Goal: Information Seeking & Learning: Find specific fact

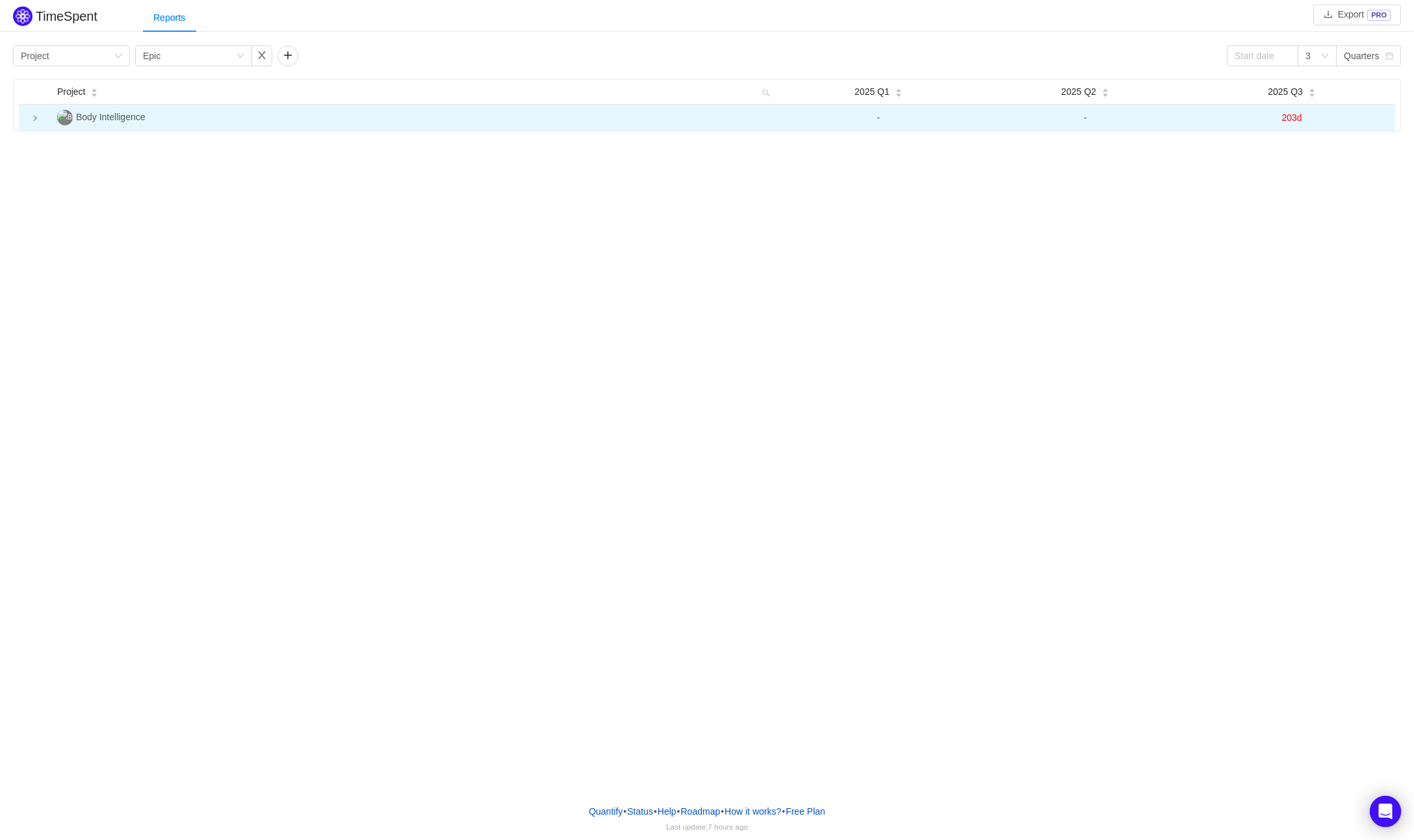
click at [34, 115] on icon "icon: right" at bounding box center [35, 118] width 6 height 6
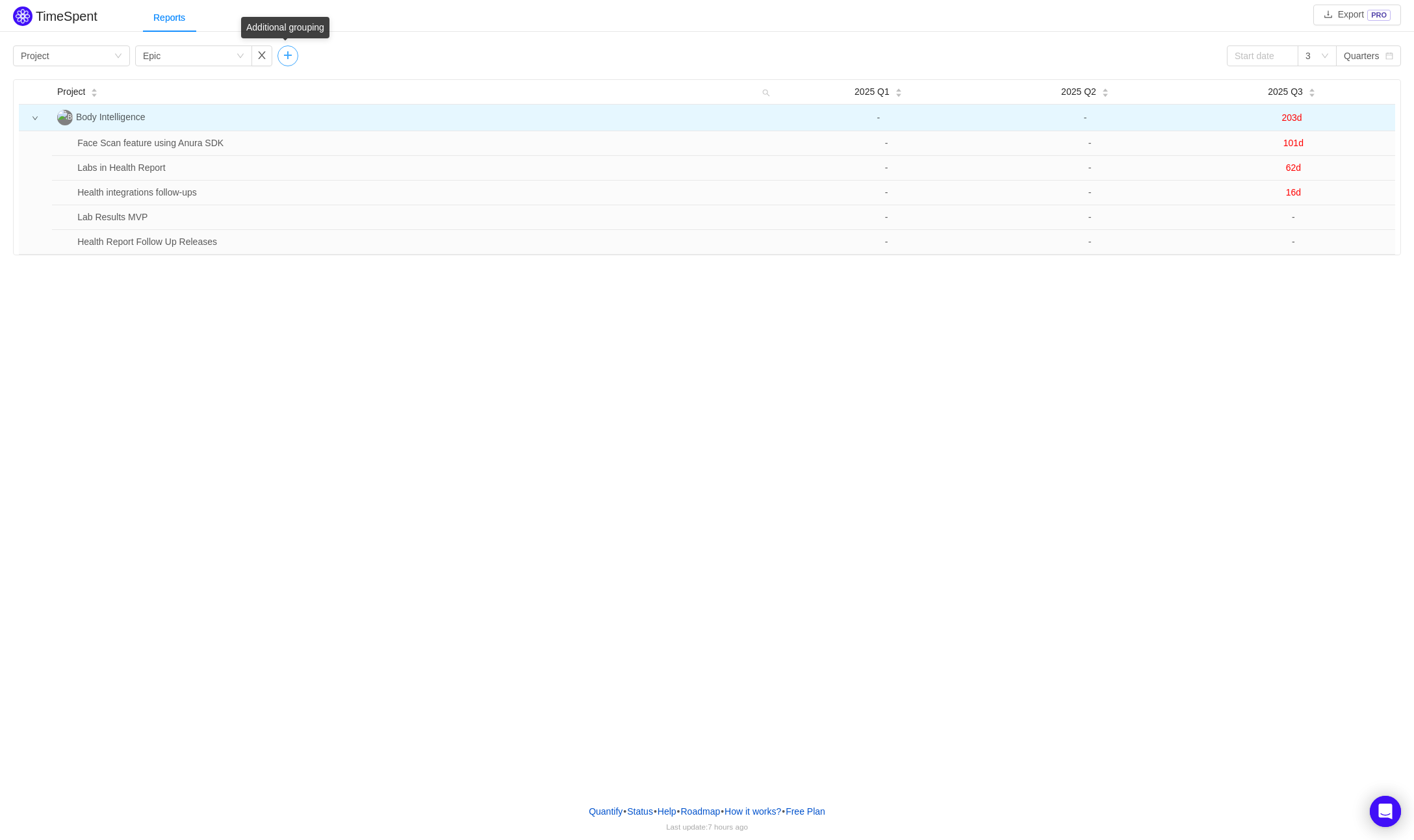
click at [288, 55] on button "button" at bounding box center [288, 56] width 21 height 21
click at [402, 53] on button "button" at bounding box center [404, 56] width 21 height 21
click at [289, 53] on button "button" at bounding box center [288, 56] width 21 height 21
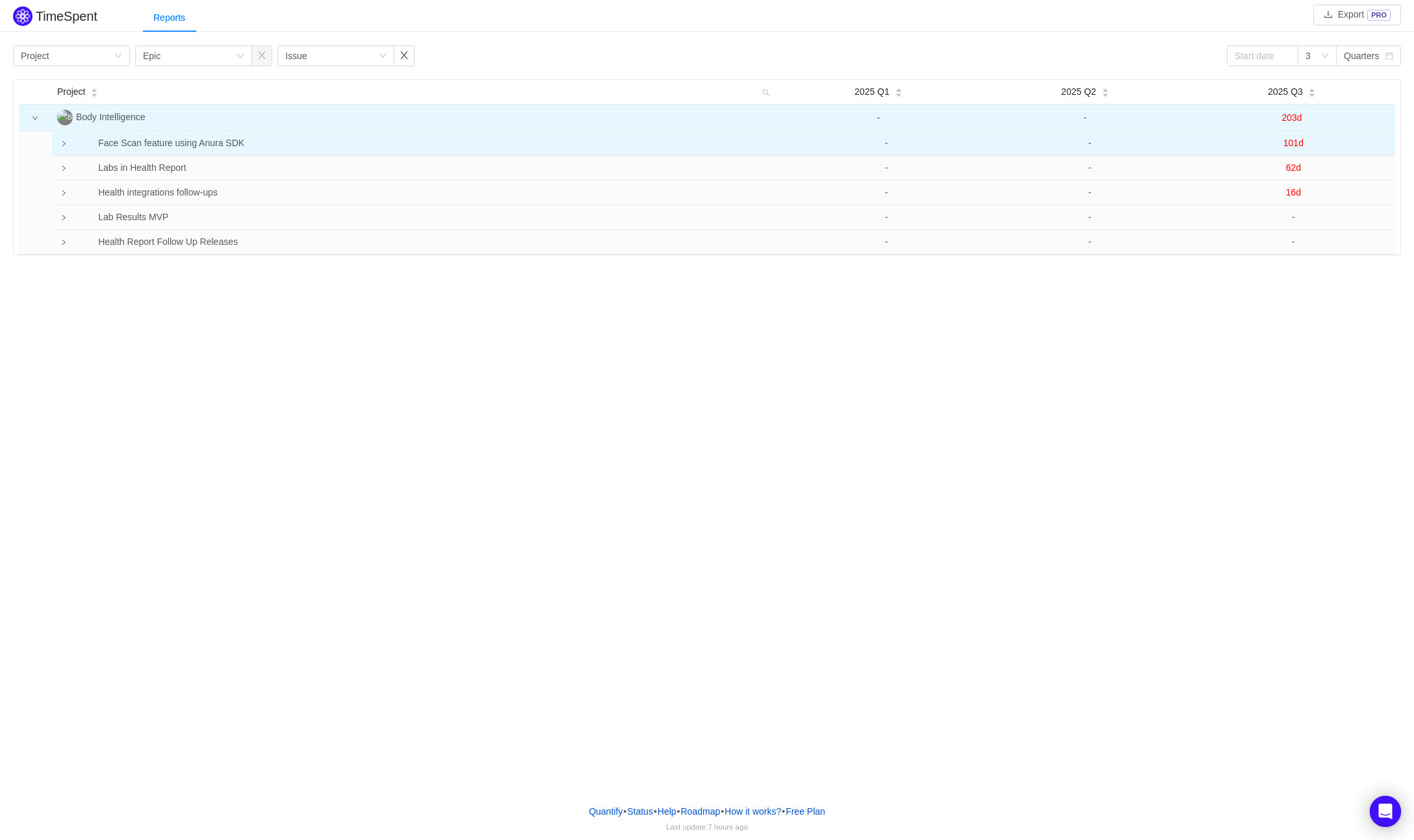
click at [63, 137] on td at bounding box center [62, 143] width 20 height 25
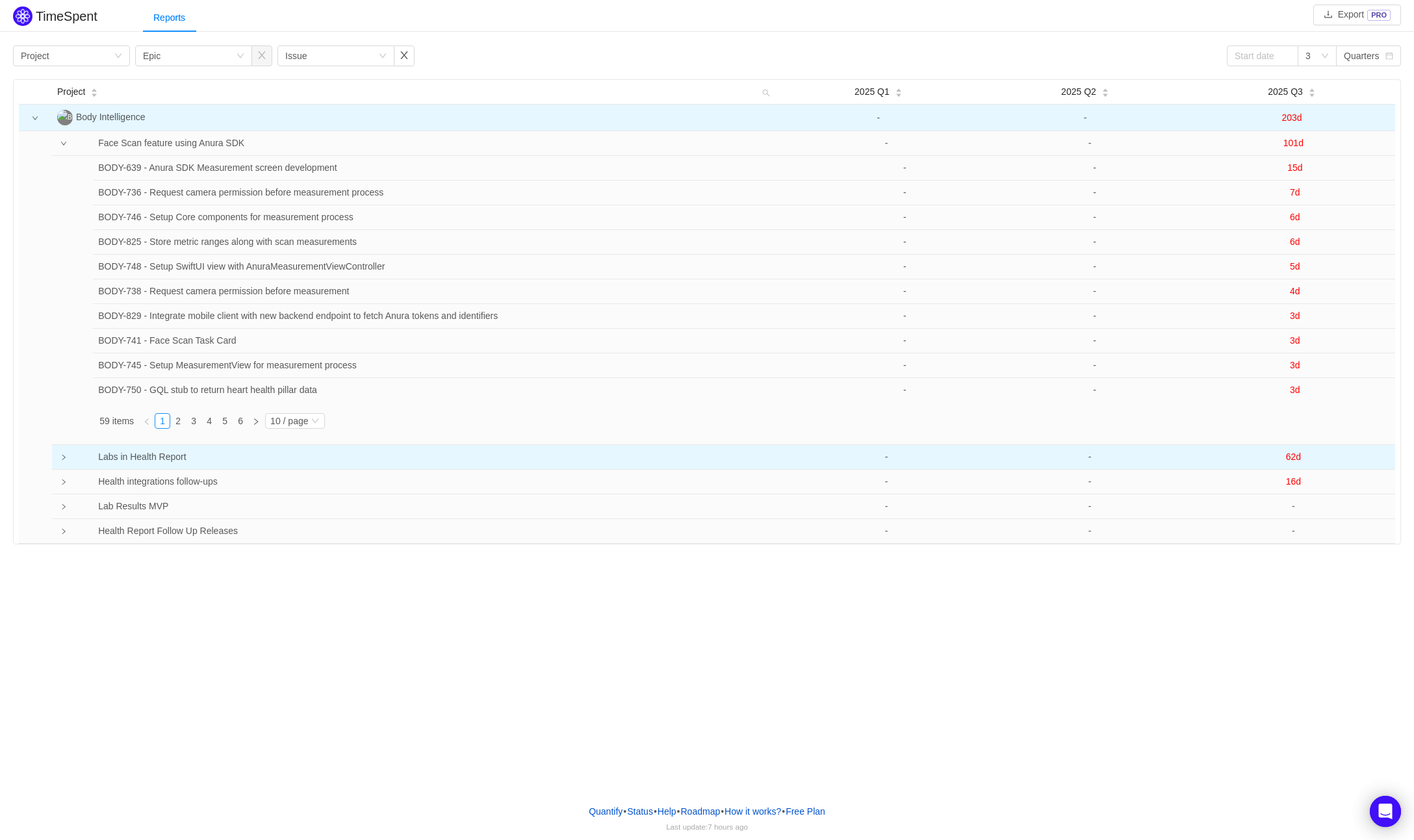
click at [63, 456] on icon "icon: right" at bounding box center [63, 458] width 6 height 6
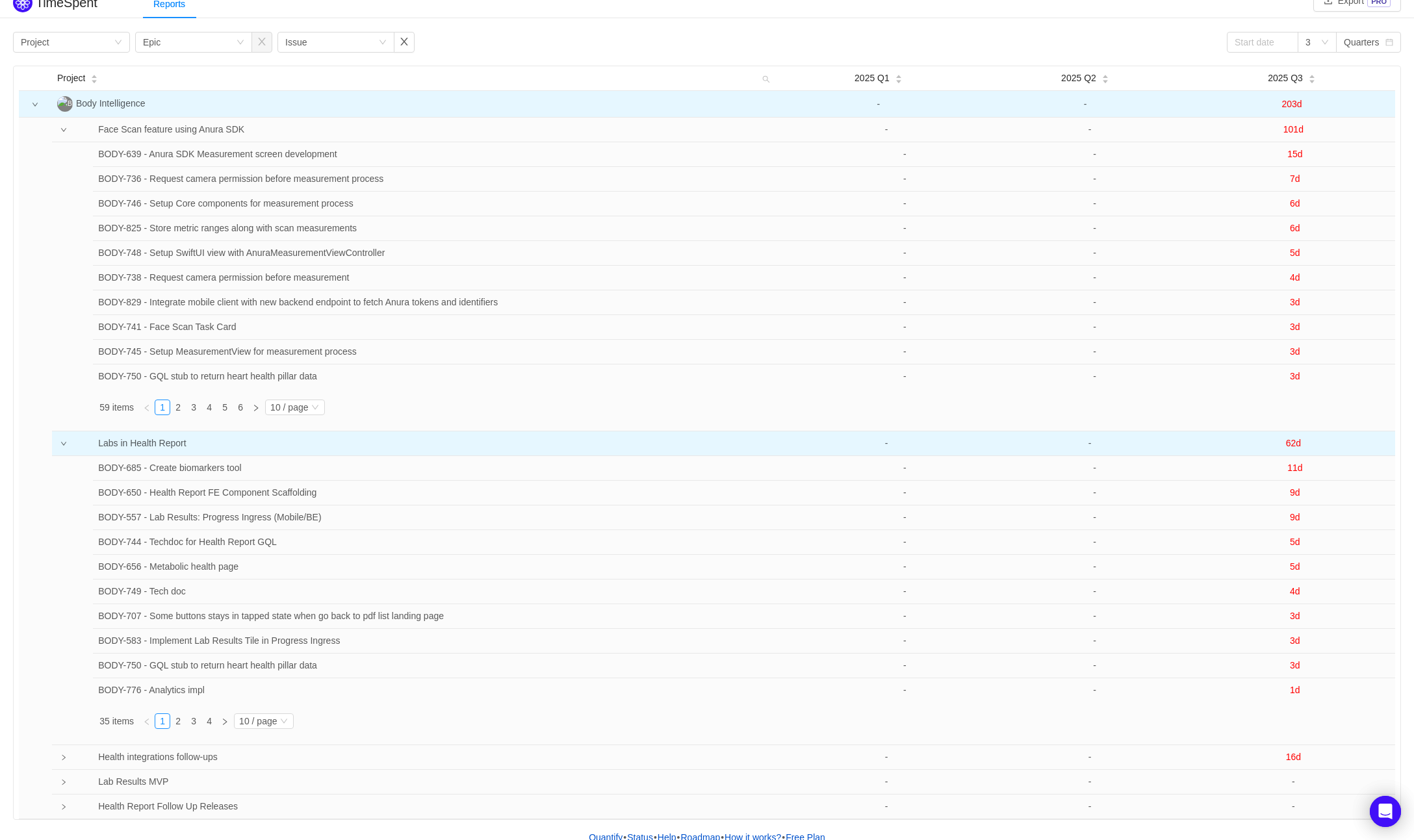
scroll to position [41, 0]
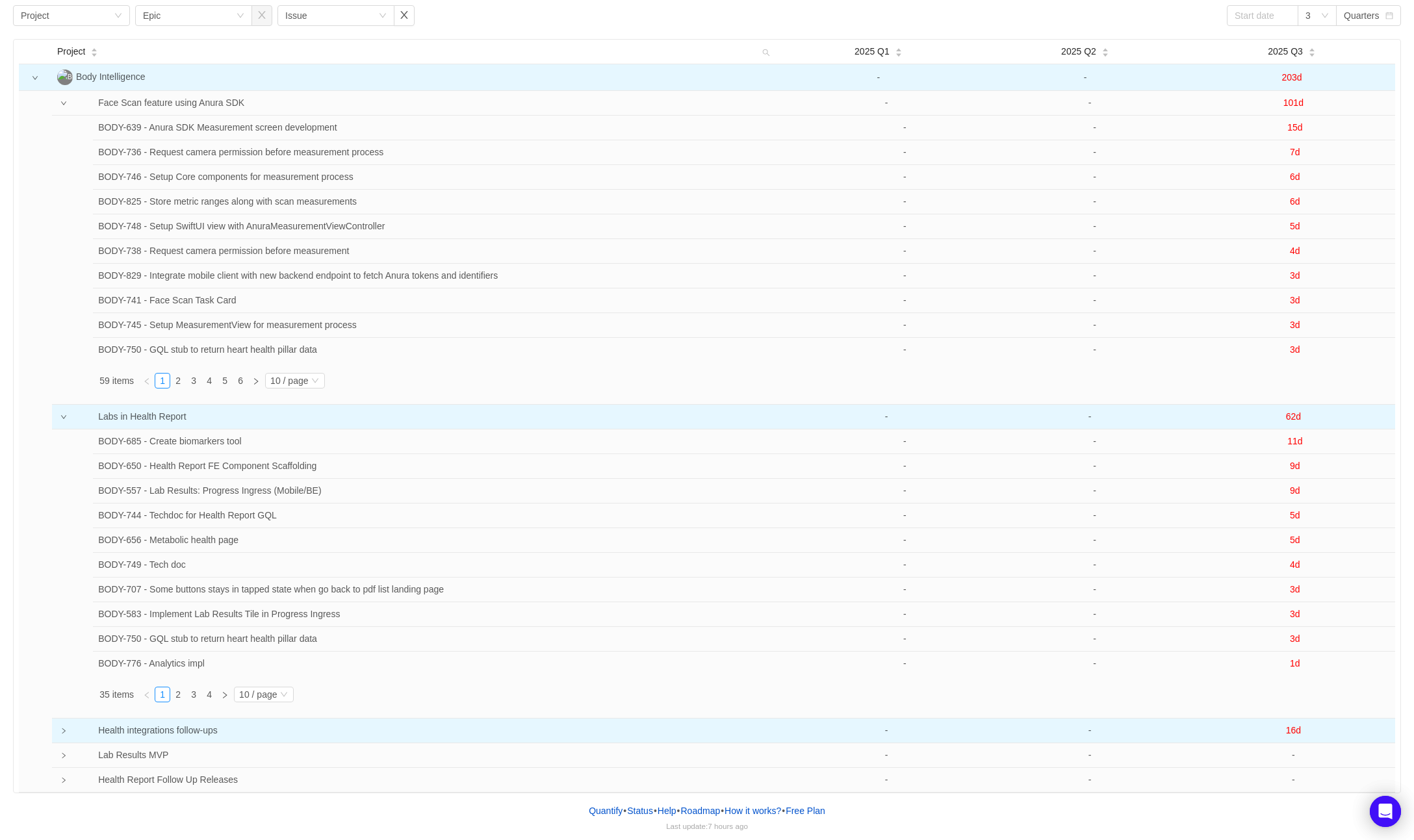
click at [64, 729] on icon "icon: right" at bounding box center [63, 731] width 6 height 6
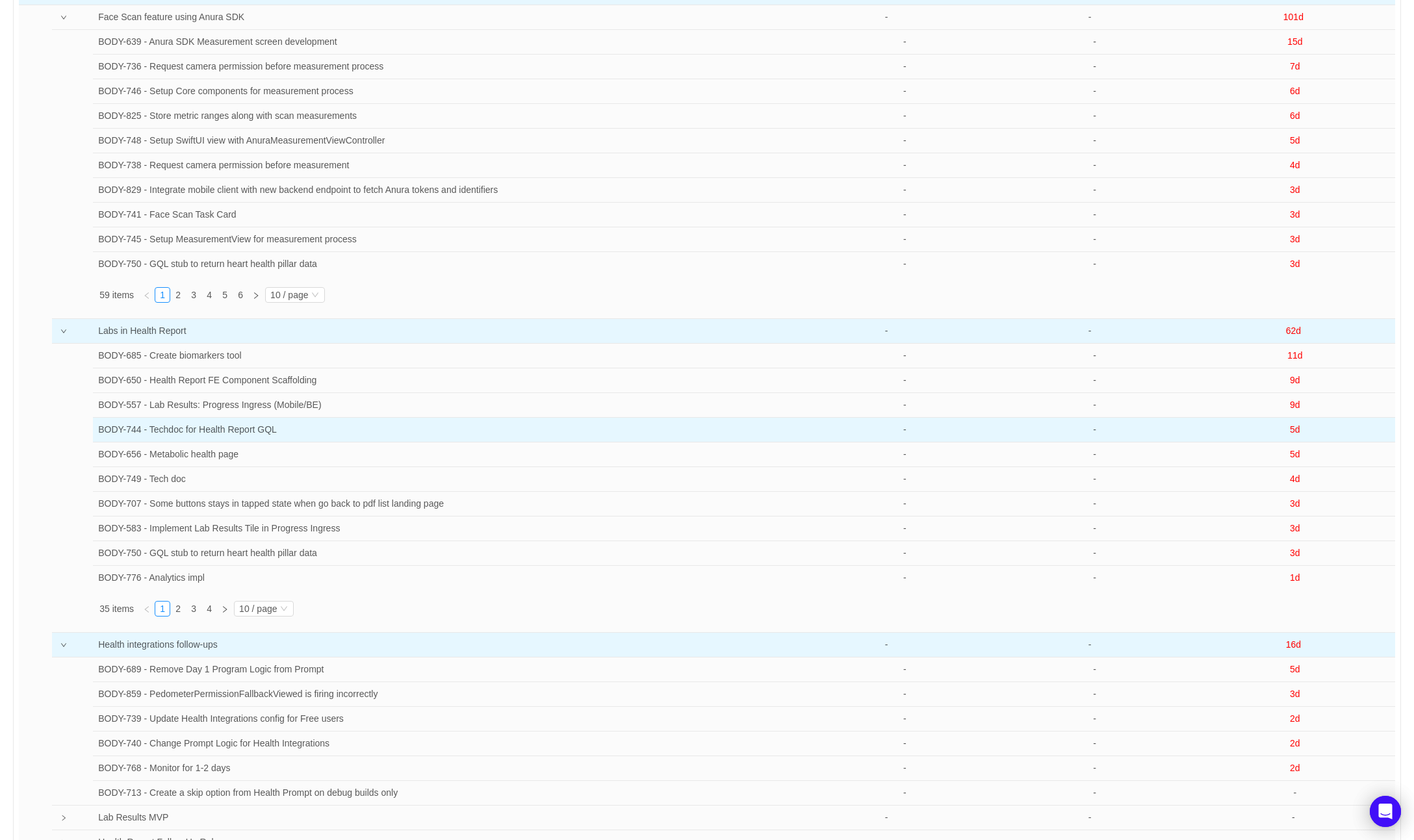
scroll to position [190, 0]
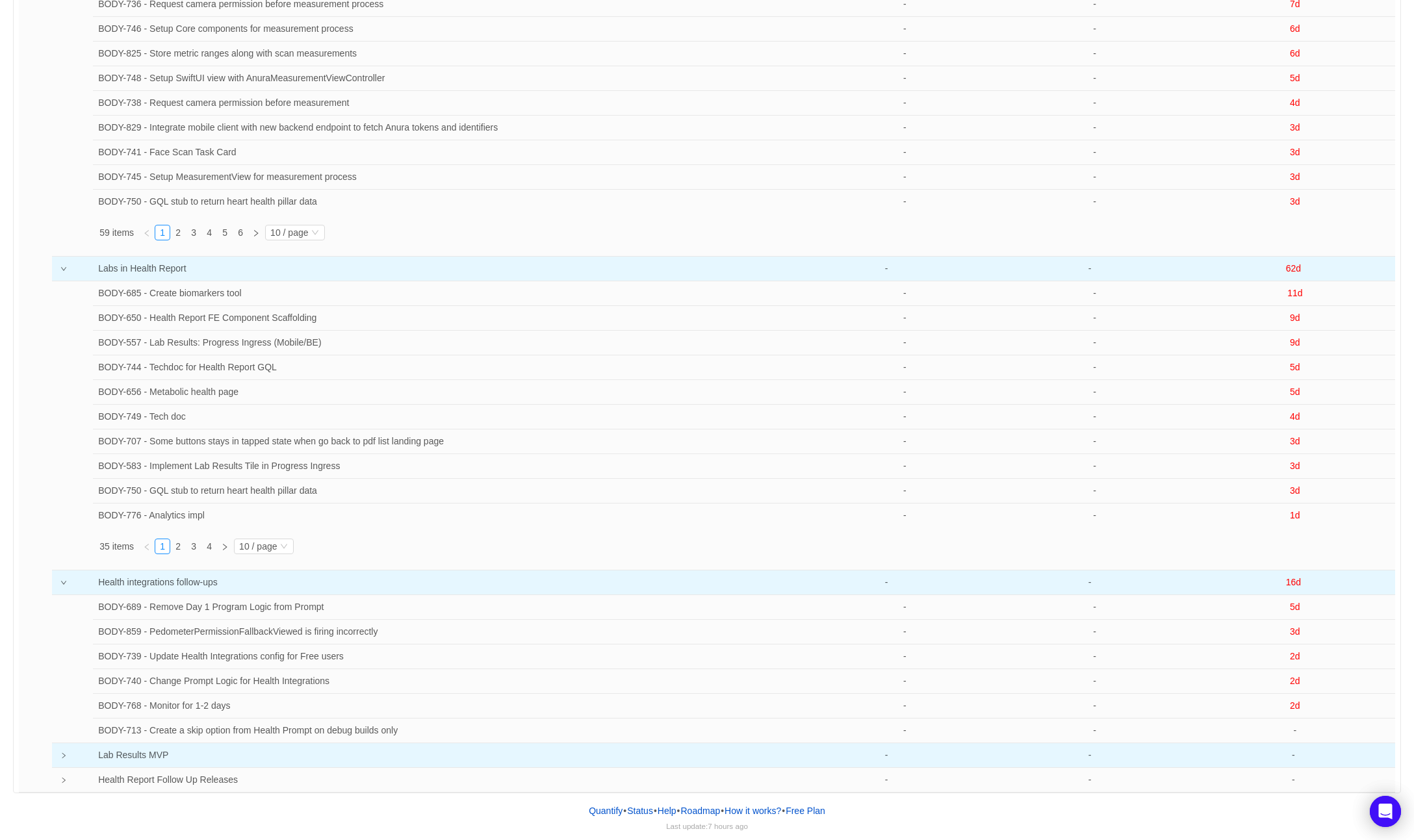
click at [63, 753] on icon "icon: right" at bounding box center [63, 756] width 6 height 6
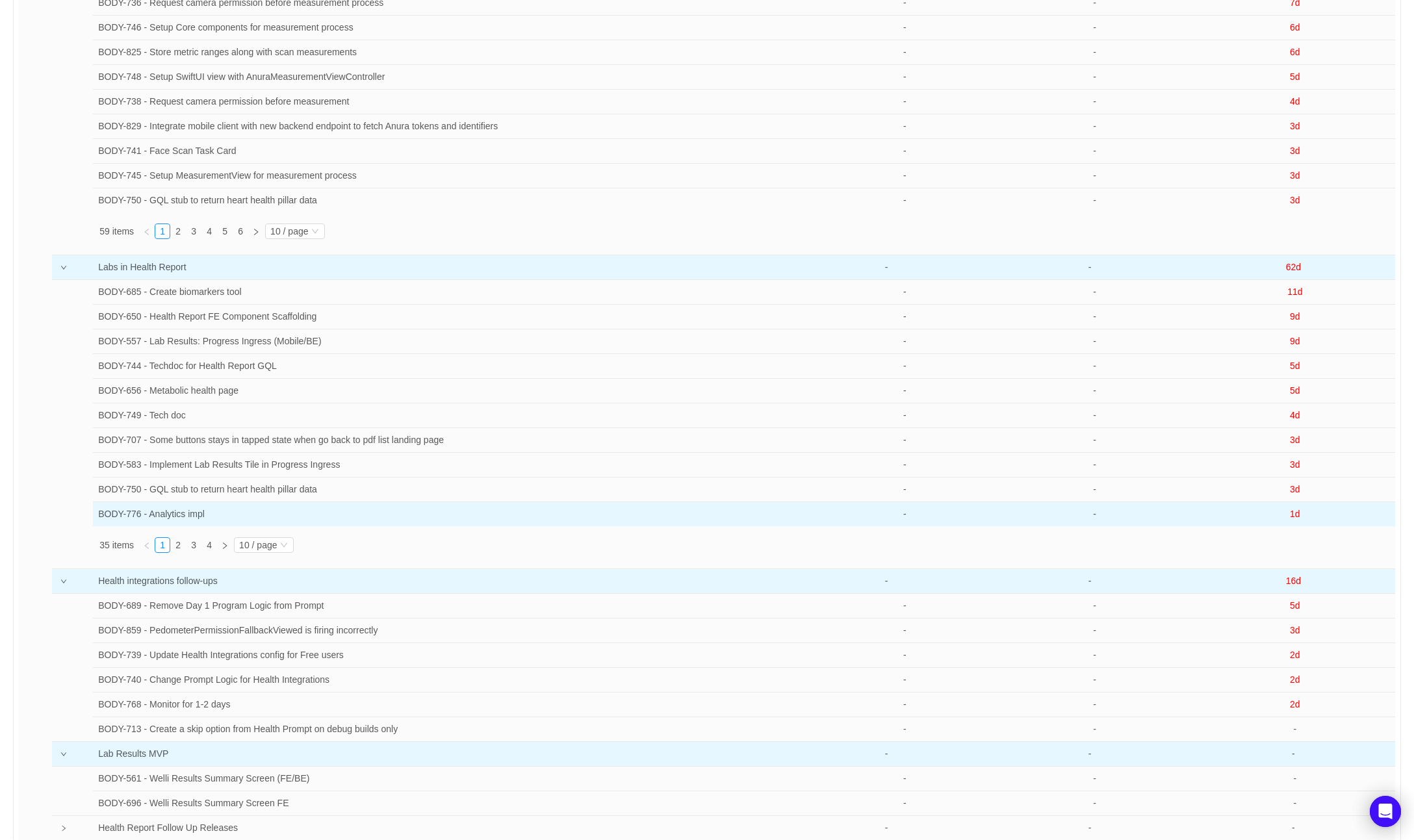
scroll to position [239, 0]
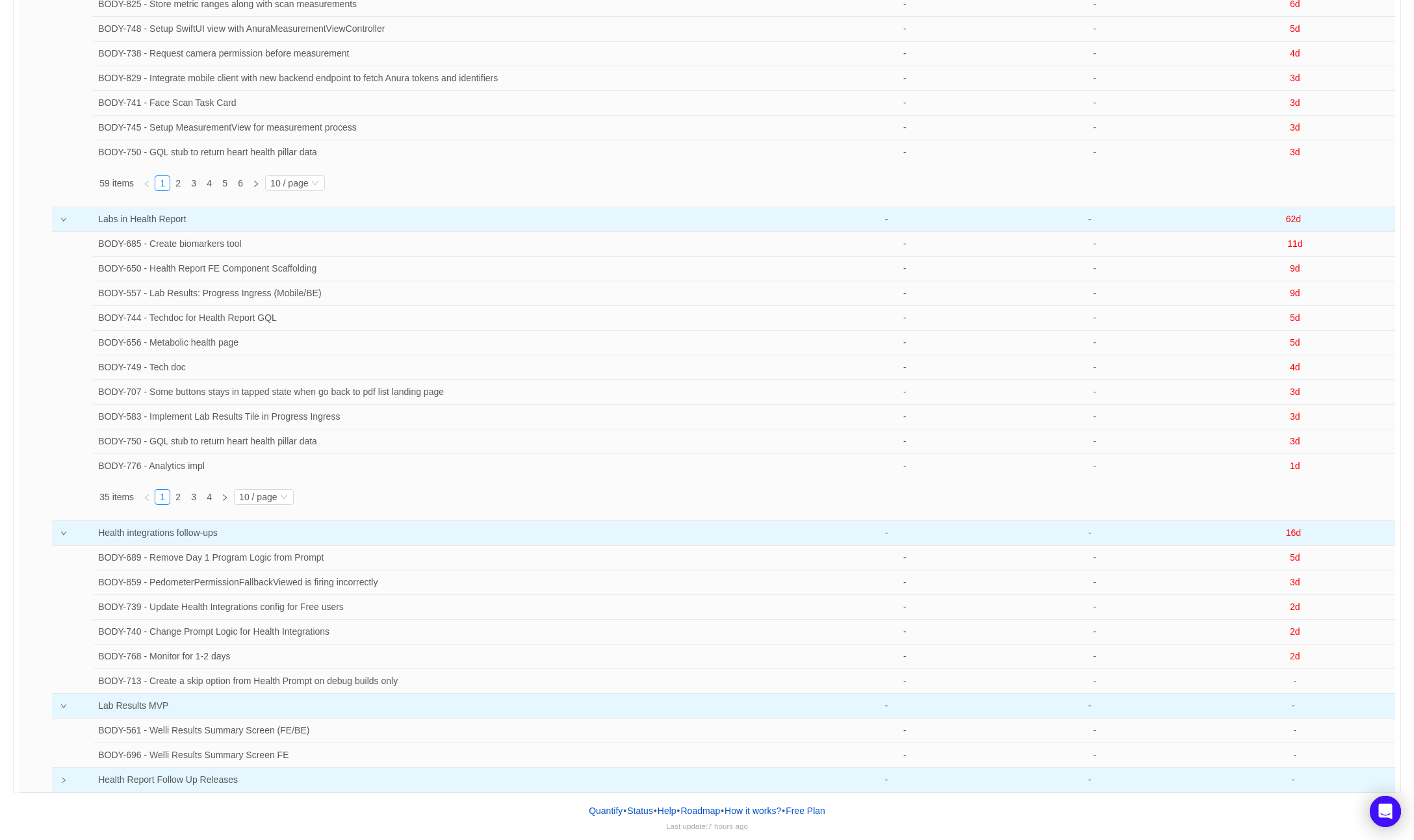
click at [62, 777] on icon "icon: right" at bounding box center [63, 781] width 6 height 6
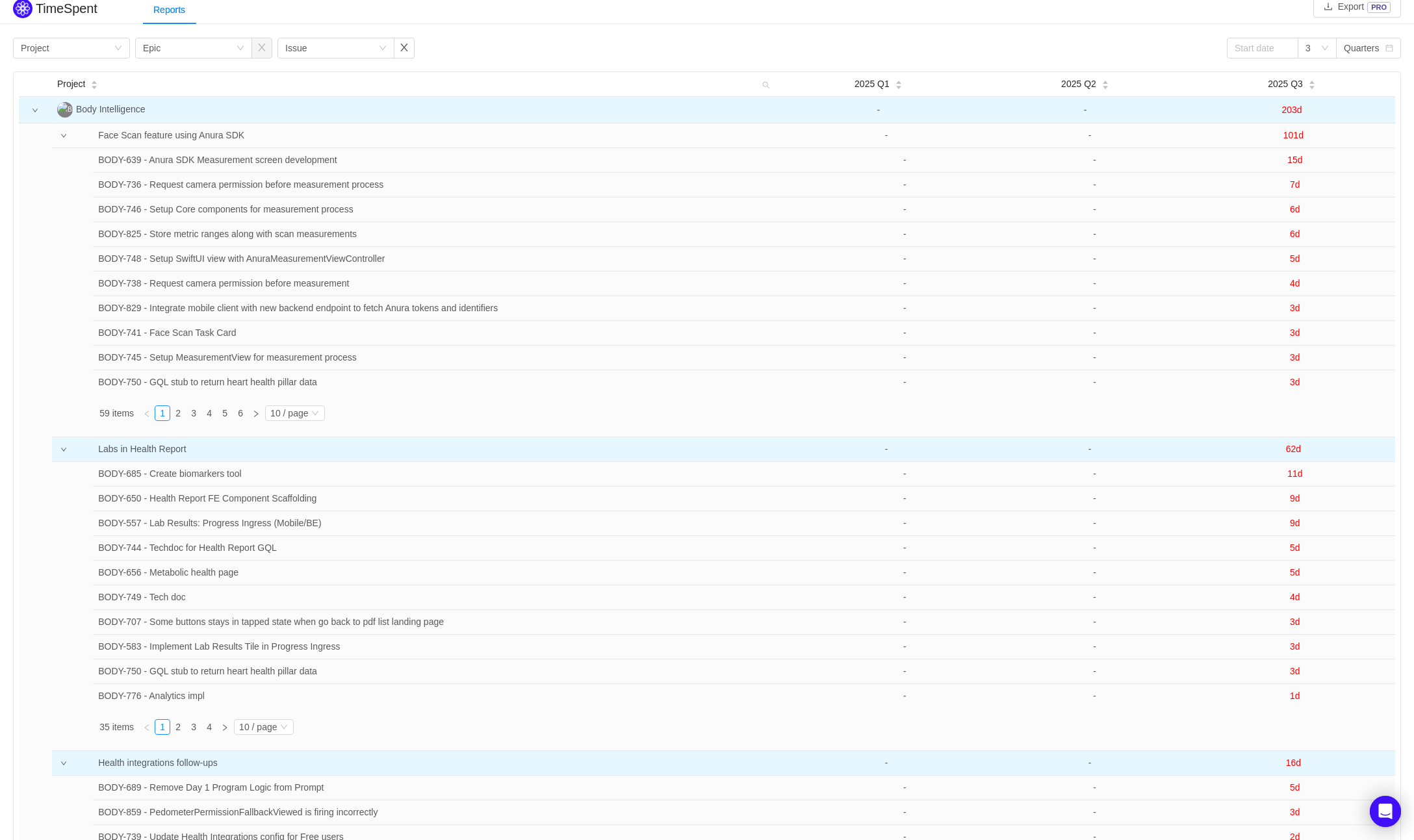
scroll to position [0, 0]
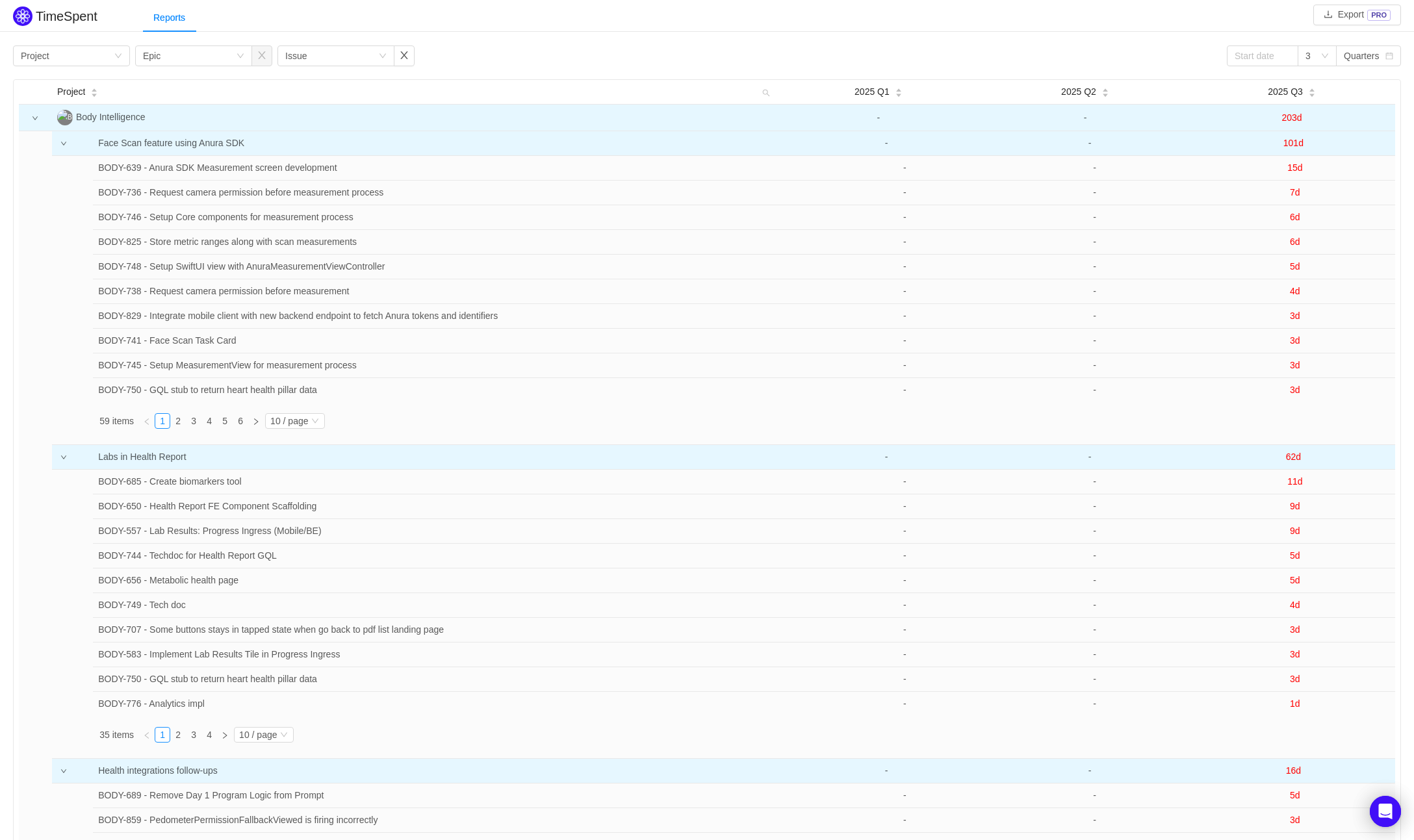
click at [63, 141] on icon "icon: down" at bounding box center [63, 143] width 6 height 6
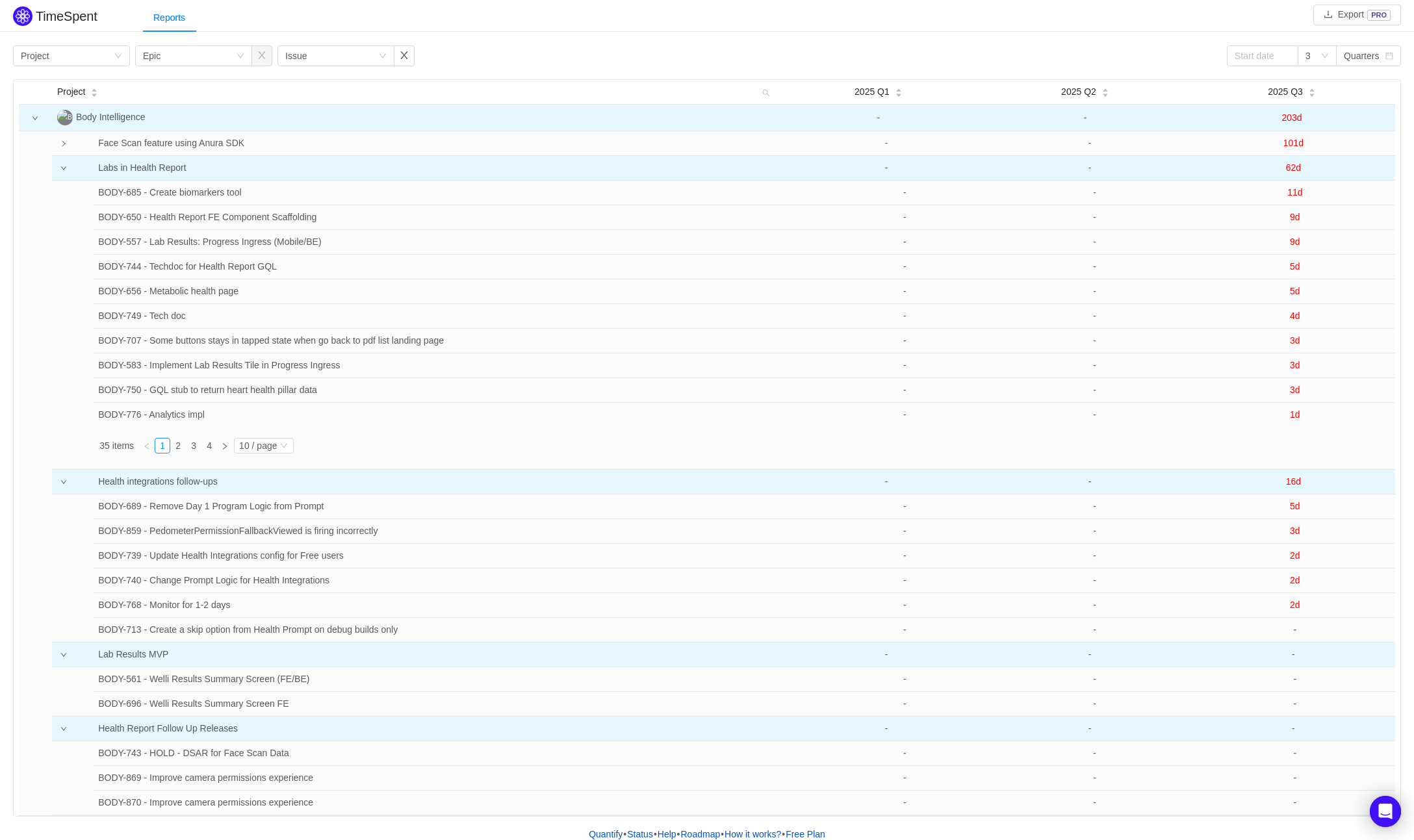
click at [34, 115] on icon "icon: down" at bounding box center [35, 118] width 6 height 6
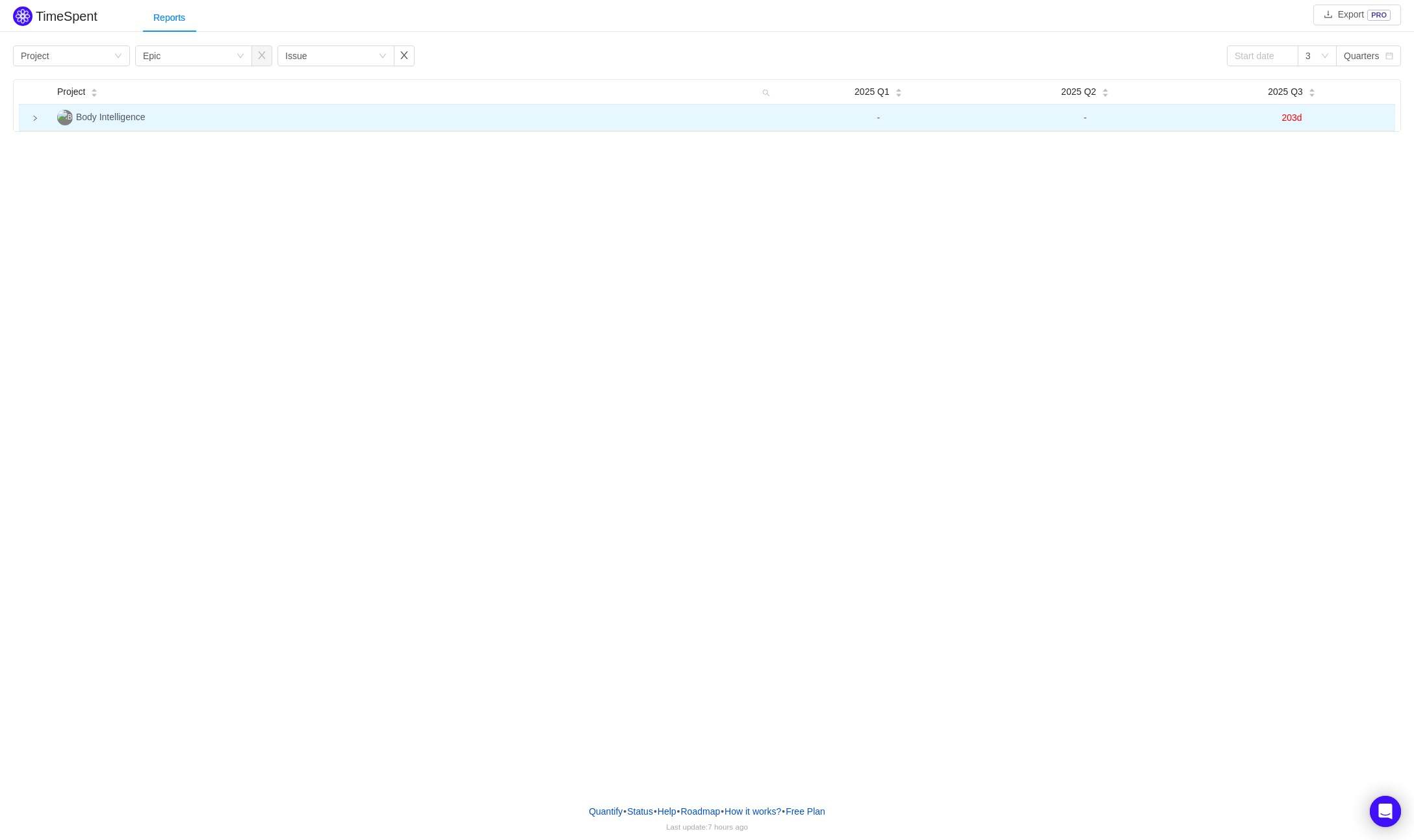
click at [38, 119] on td at bounding box center [35, 118] width 33 height 26
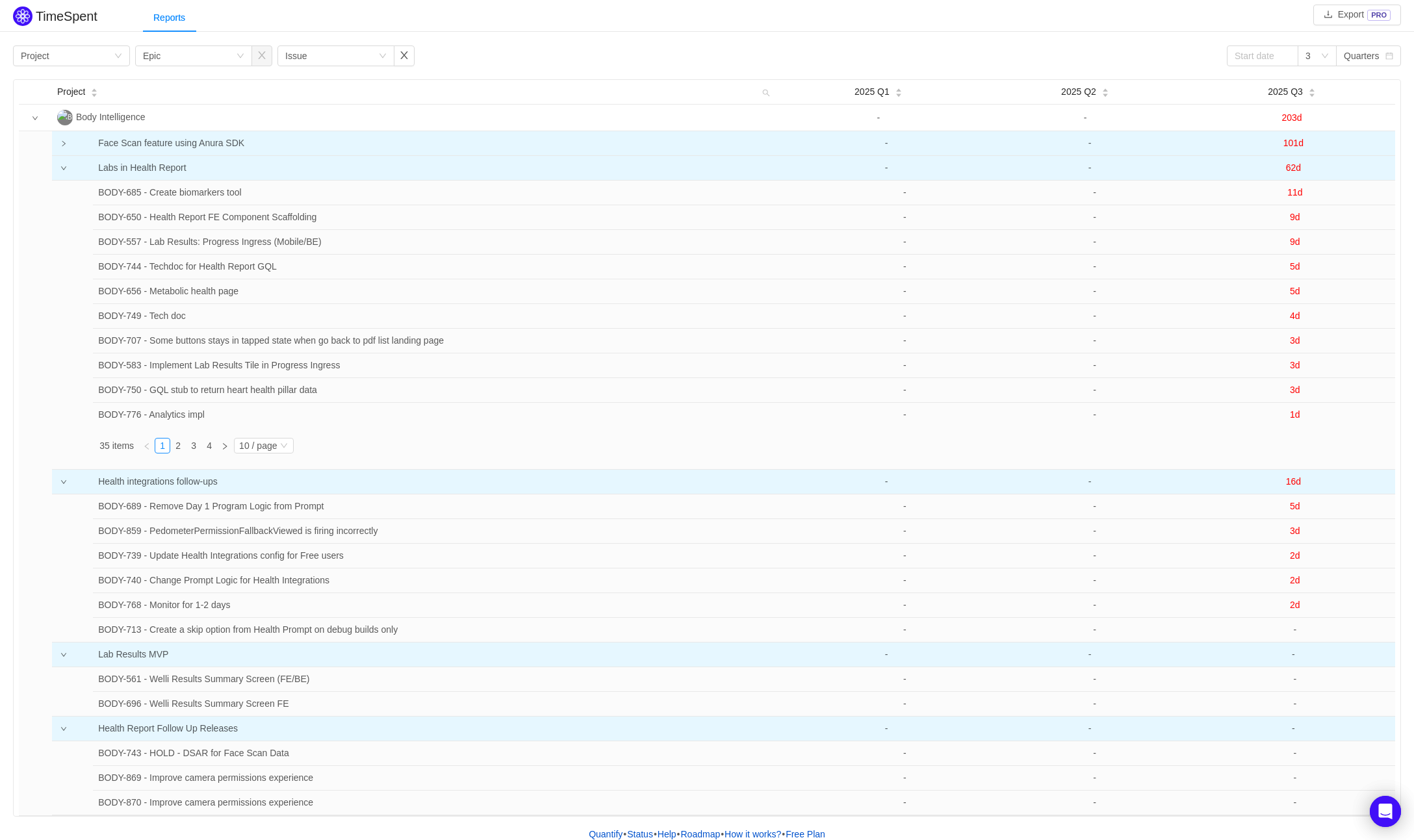
click at [60, 141] on icon "icon: right" at bounding box center [63, 143] width 6 height 6
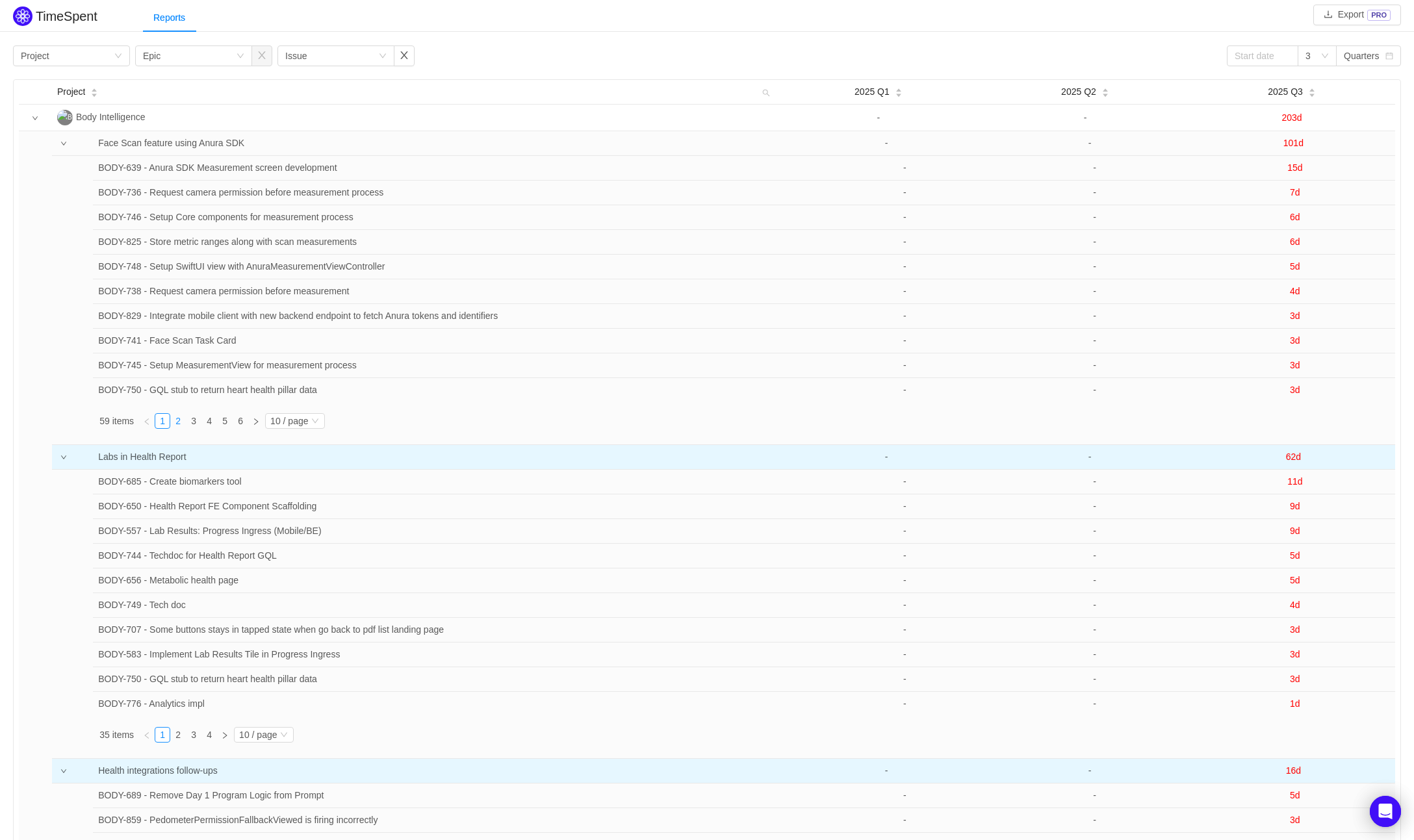
click at [183, 422] on link "2" at bounding box center [178, 421] width 14 height 14
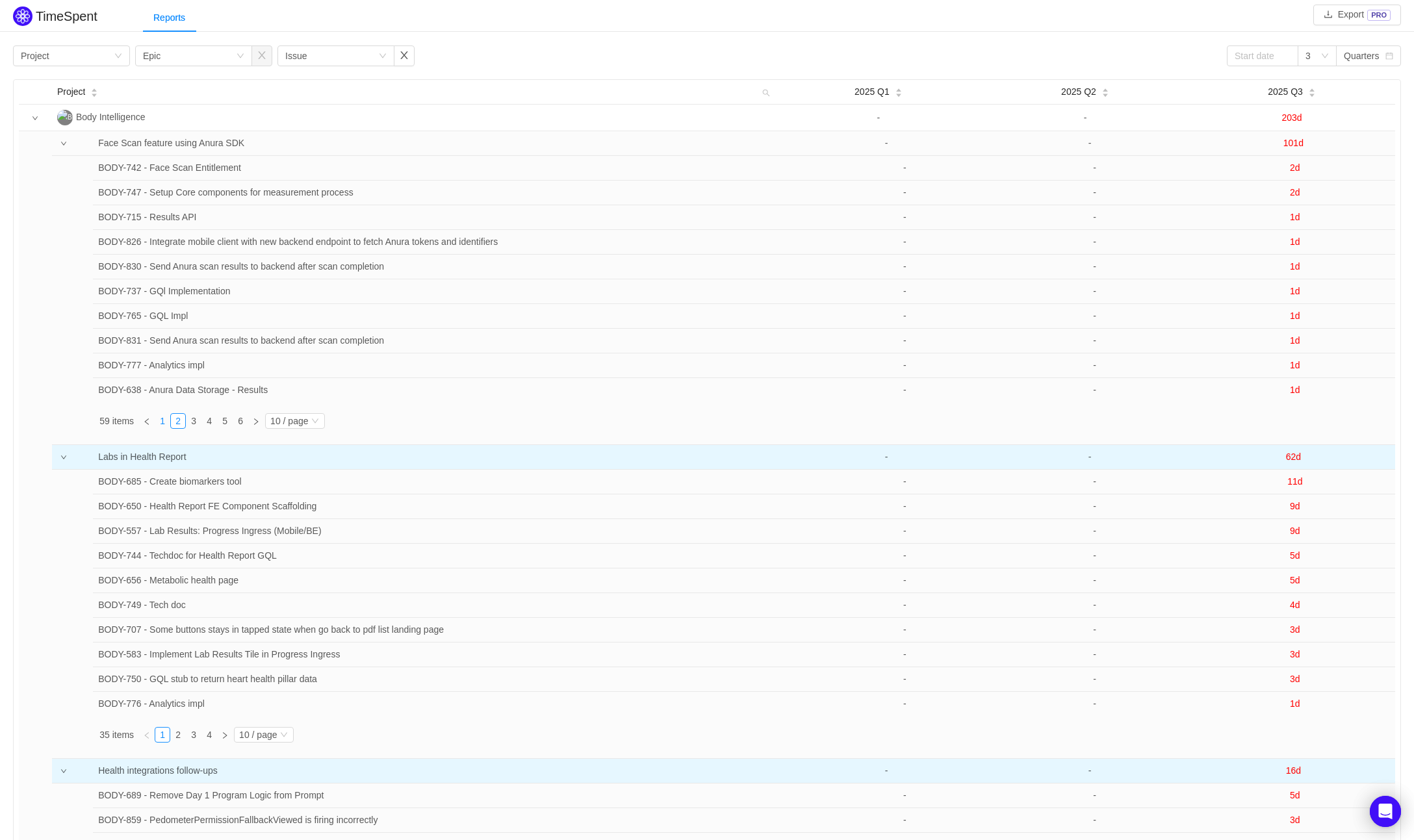
click at [162, 419] on link "1" at bounding box center [163, 421] width 14 height 14
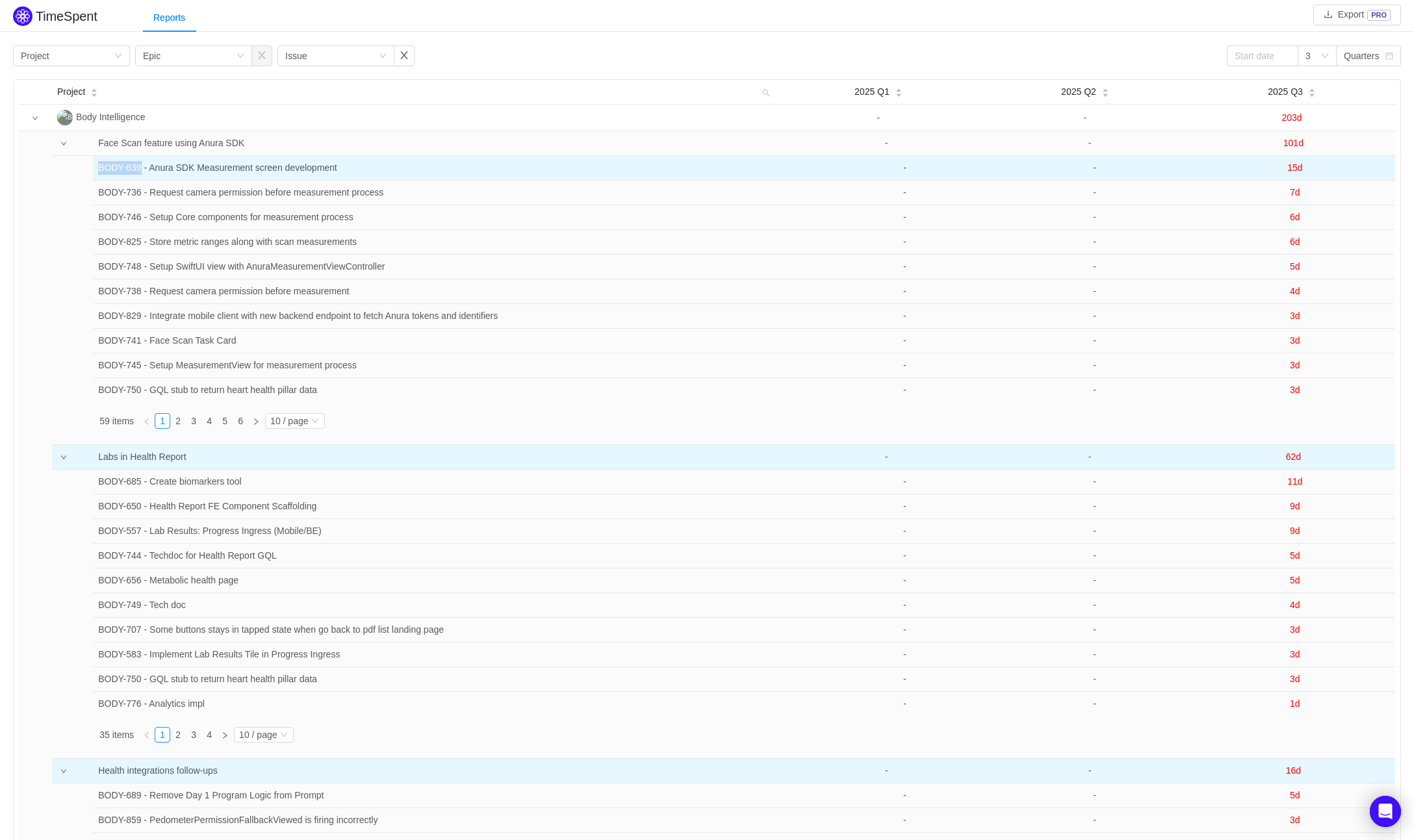
drag, startPoint x: 98, startPoint y: 167, endPoint x: 144, endPoint y: 167, distance: 46.0
click at [144, 167] on td "BODY-639 - Anura SDK Measurement screen development" at bounding box center [443, 168] width 701 height 25
copy td "BODY-639"
